Goal: Book appointment/travel/reservation

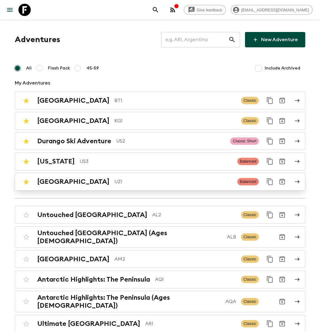
click at [110, 178] on div "Uzbekistan UZ1" at bounding box center [134, 182] width 195 height 8
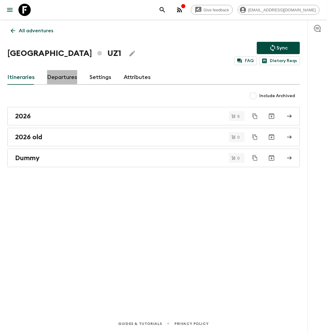
click at [55, 76] on link "Departures" at bounding box center [62, 77] width 30 height 15
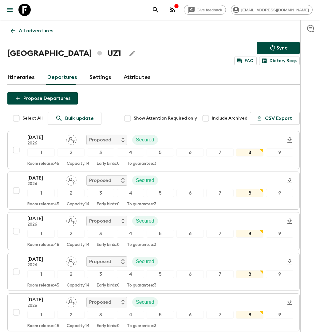
click at [22, 77] on link "Itineraries" at bounding box center [20, 77] width 27 height 15
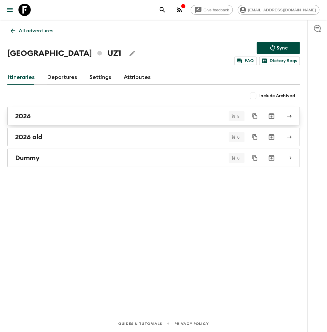
click at [82, 108] on link "2026" at bounding box center [153, 116] width 293 height 18
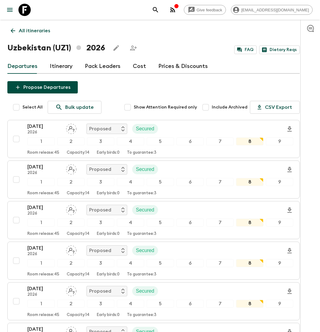
click at [69, 67] on link "Itinerary" at bounding box center [61, 66] width 23 height 15
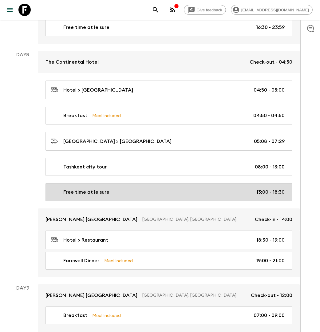
scroll to position [1312, 0]
